Goal: Answer question/provide support

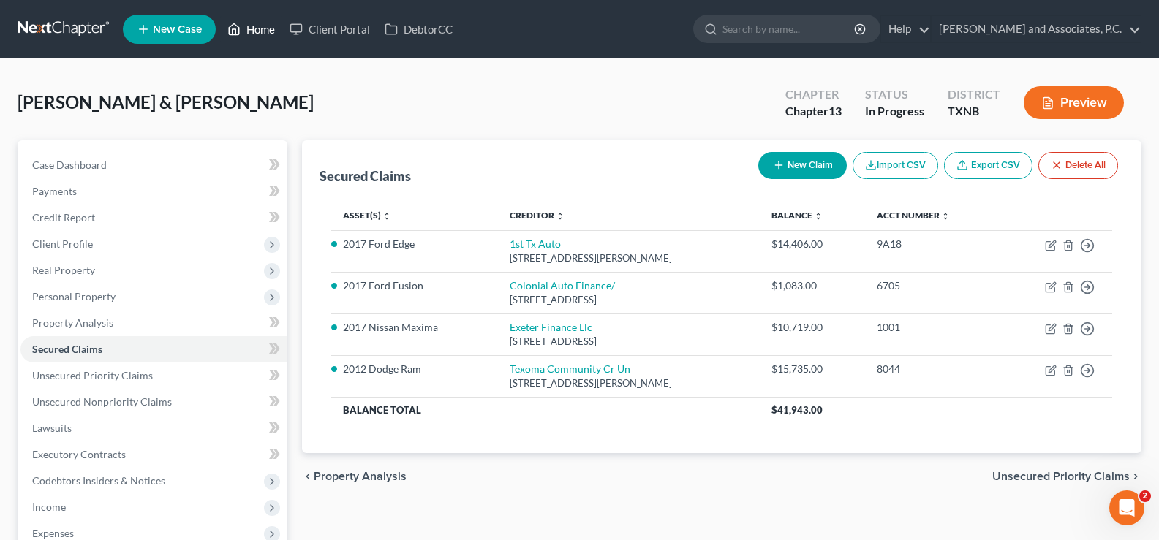
click at [250, 26] on link "Home" at bounding box center [251, 29] width 62 height 26
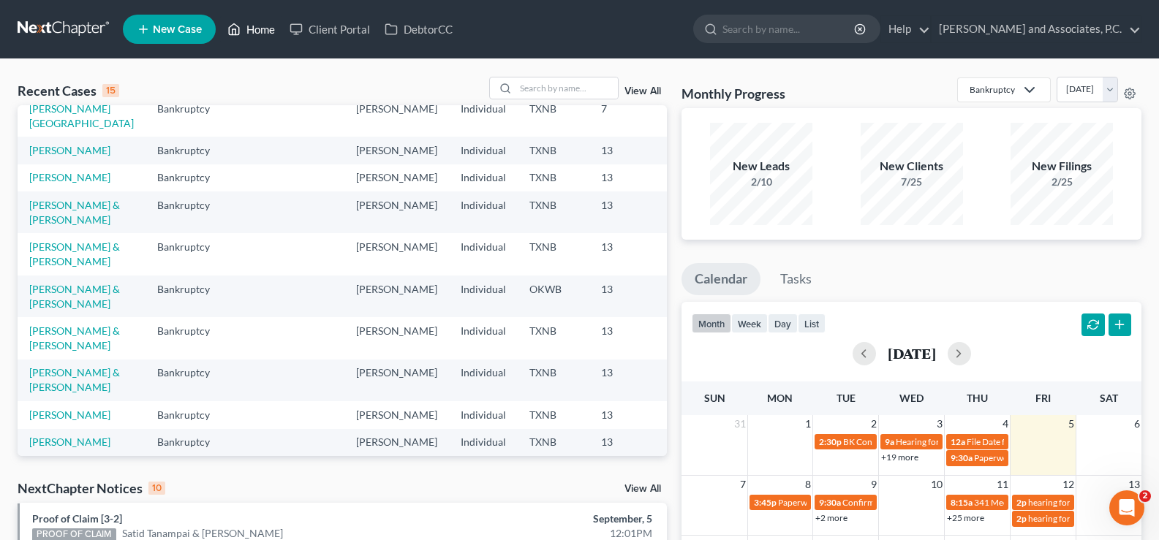
scroll to position [146, 0]
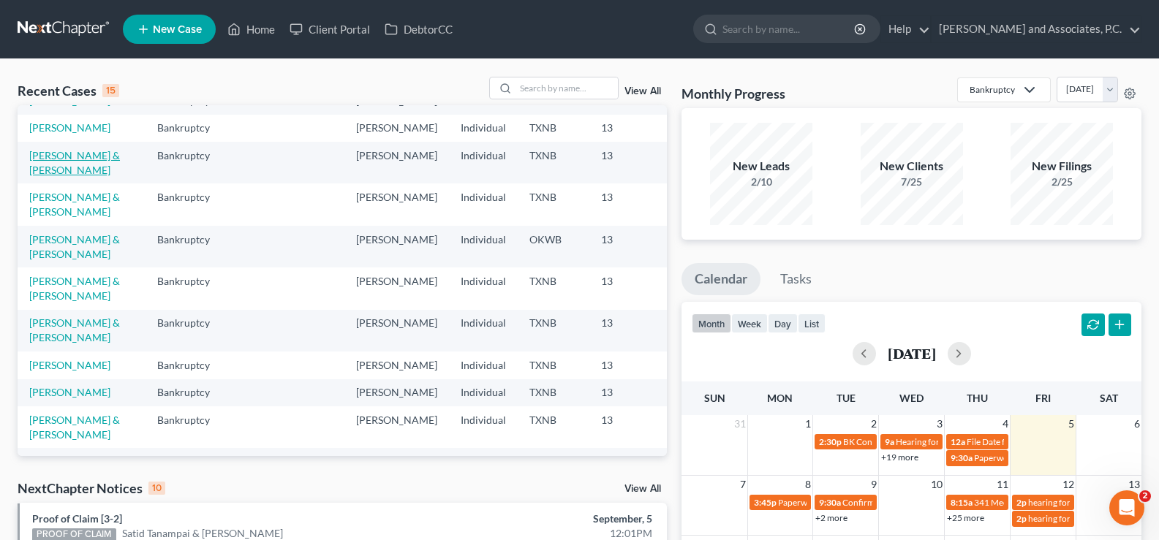
click at [56, 176] on link "[PERSON_NAME] & [PERSON_NAME]" at bounding box center [74, 162] width 91 height 27
select select "7"
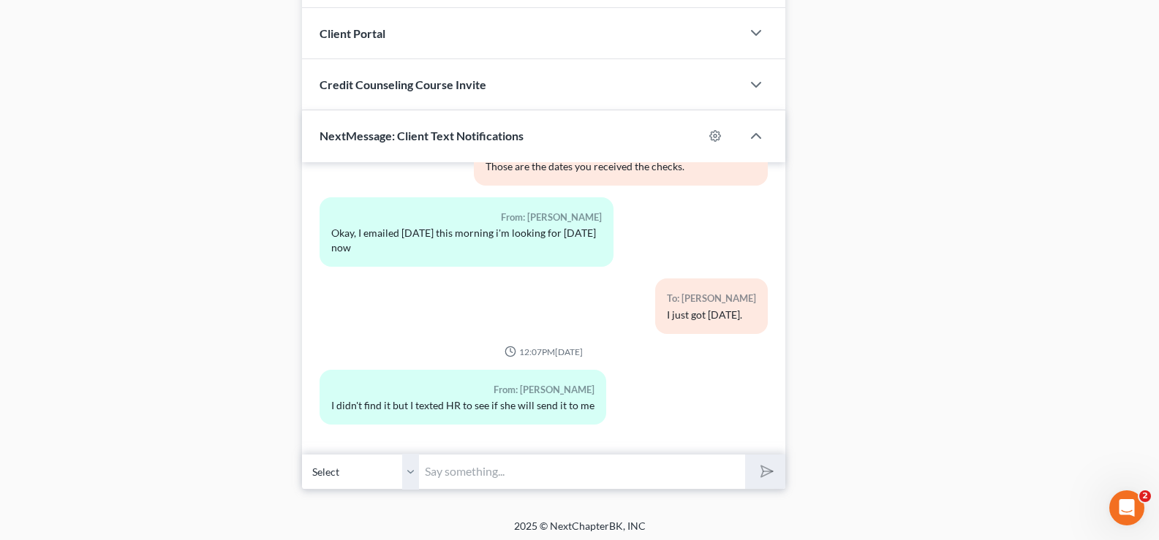
scroll to position [1040, 0]
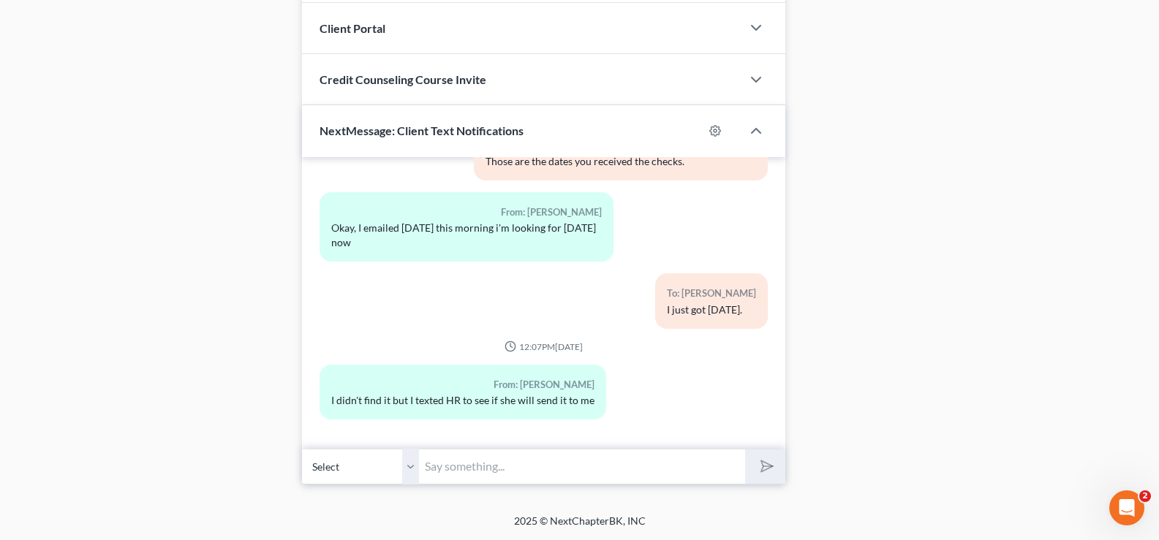
click at [557, 465] on input "text" at bounding box center [582, 467] width 326 height 36
type input "okay thank you"
click at [745, 450] on button "submit" at bounding box center [765, 467] width 40 height 34
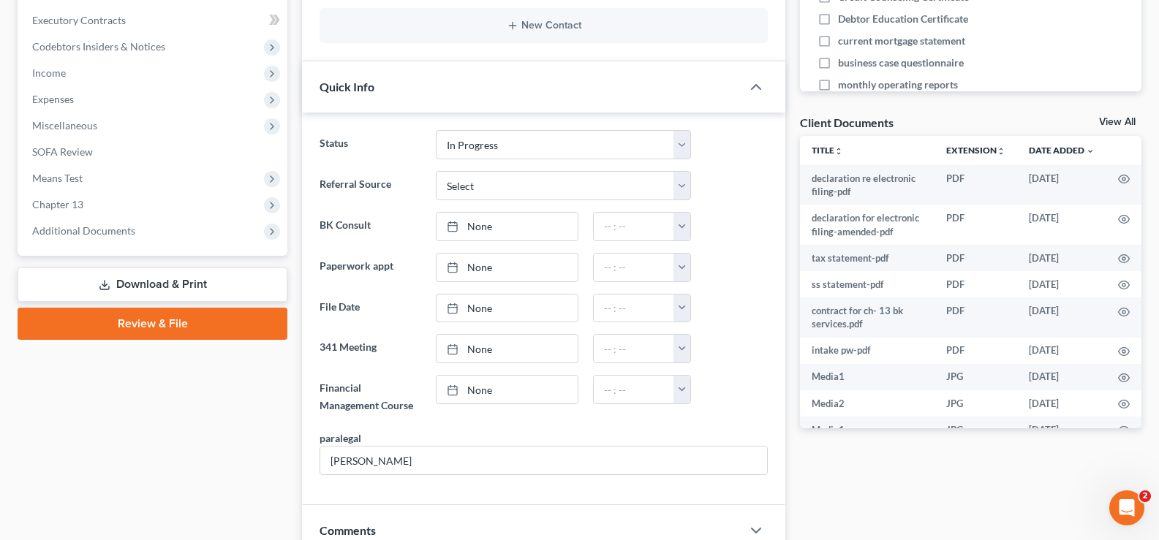
scroll to position [0, 0]
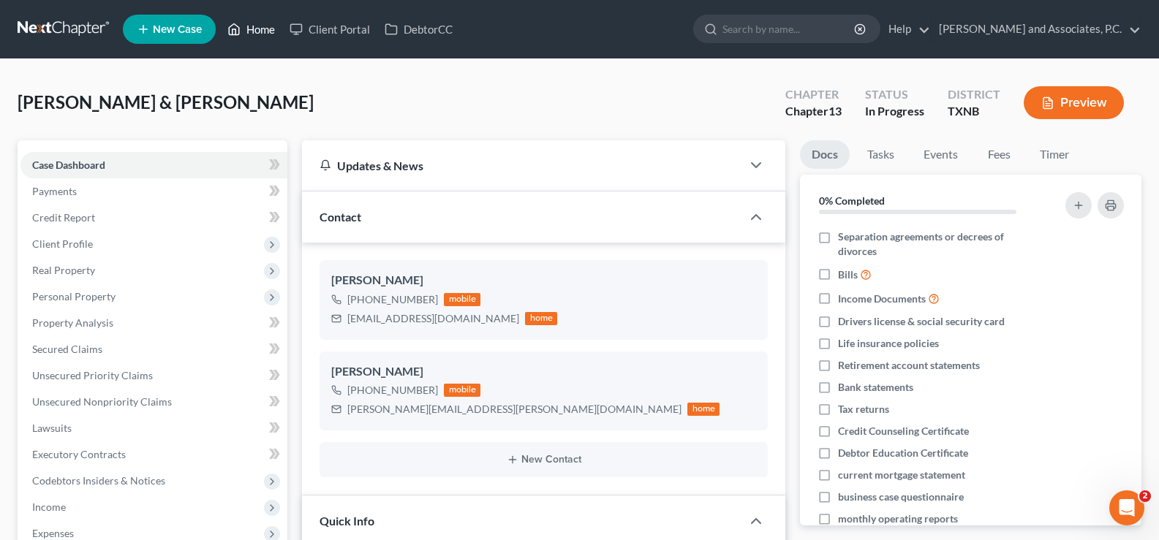
click at [249, 35] on link "Home" at bounding box center [251, 29] width 62 height 26
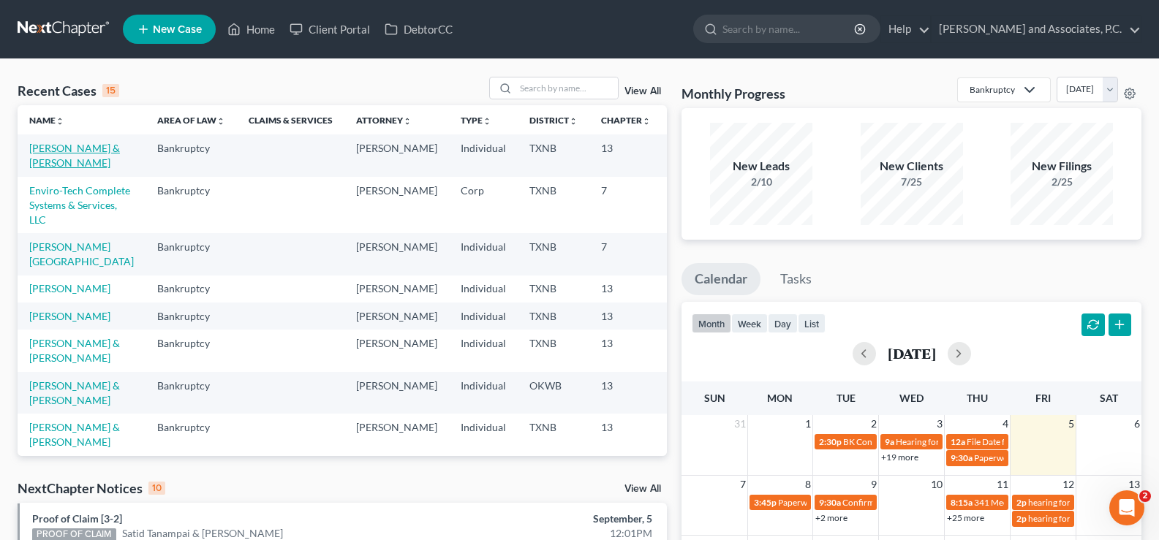
click at [52, 168] on link "[PERSON_NAME] & [PERSON_NAME]" at bounding box center [74, 155] width 91 height 27
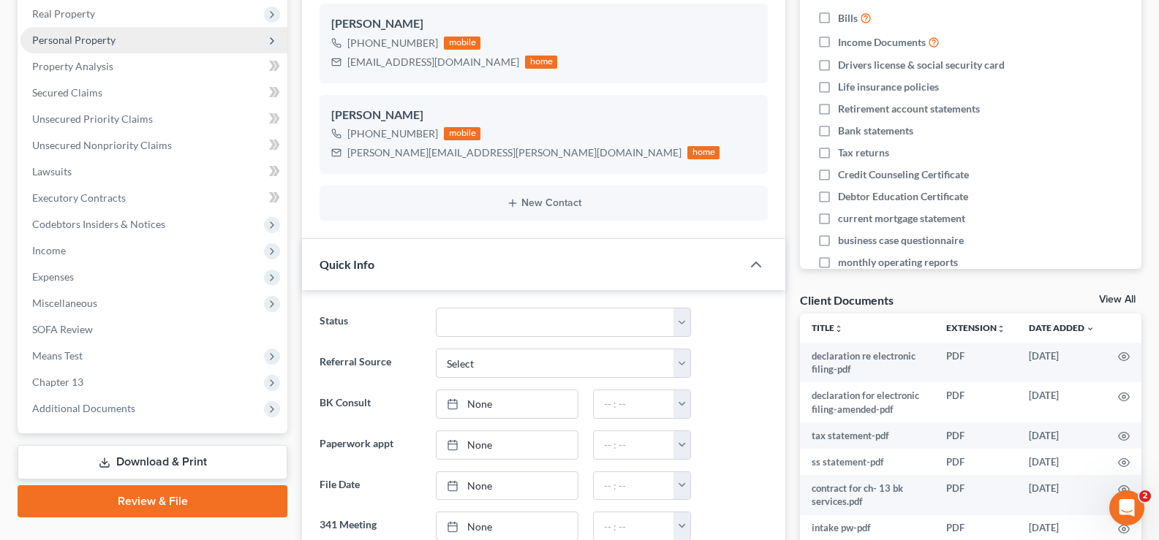
scroll to position [293, 0]
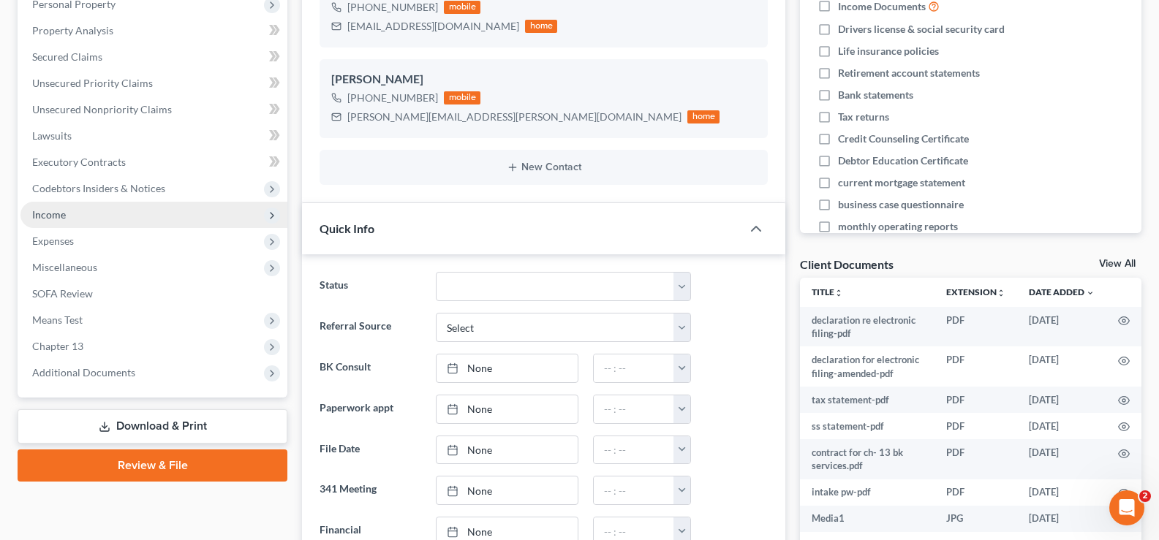
click at [129, 223] on span "Income" at bounding box center [153, 215] width 267 height 26
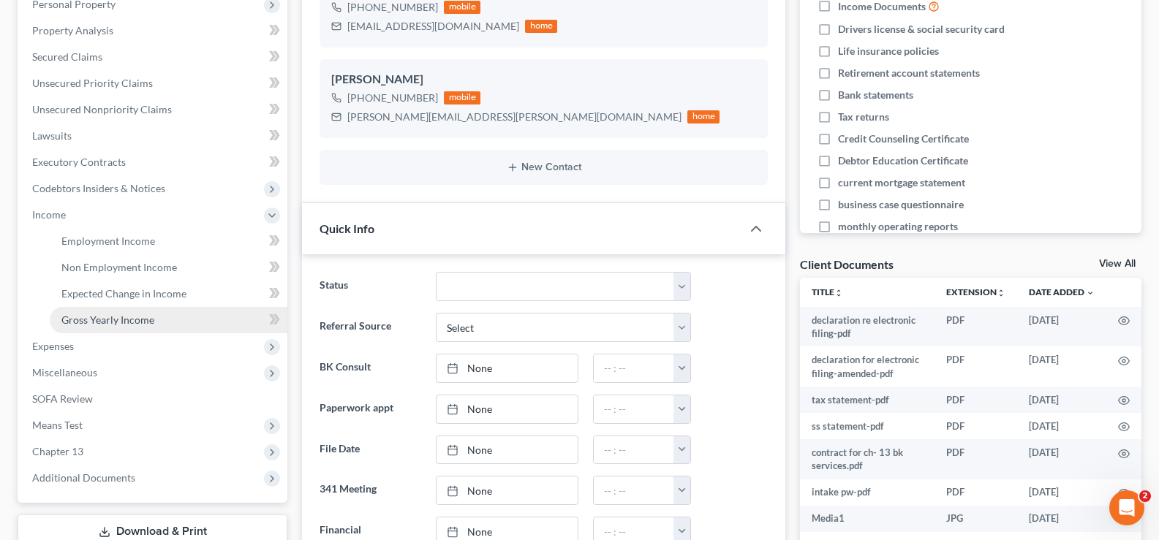
click at [137, 317] on span "Gross Yearly Income" at bounding box center [107, 320] width 93 height 12
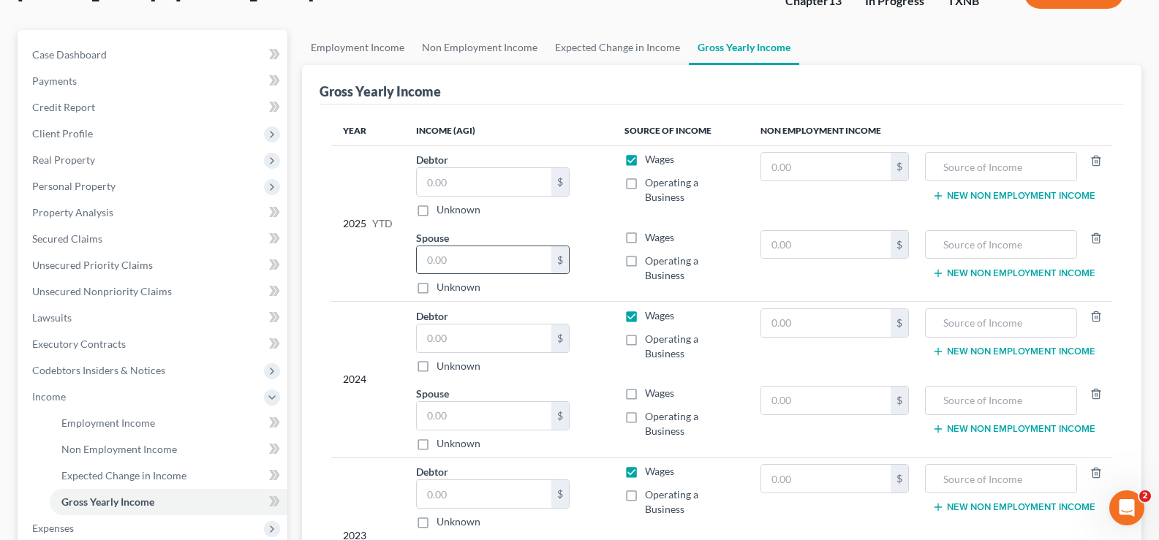
scroll to position [146, 0]
